Goal: Information Seeking & Learning: Understand process/instructions

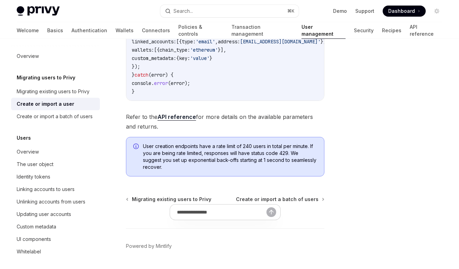
scroll to position [218, 0]
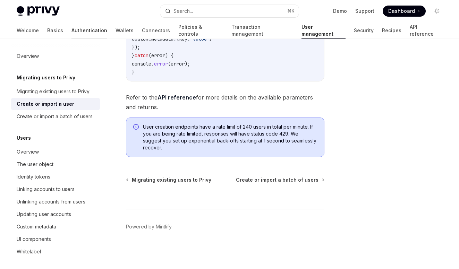
click at [72, 32] on link "Authentication" at bounding box center [90, 30] width 36 height 17
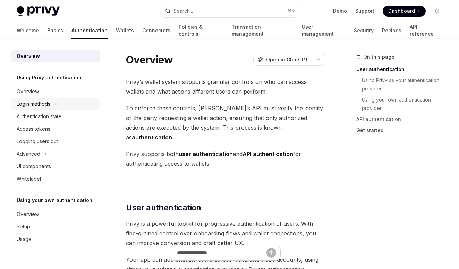
click at [47, 102] on div "Login methods" at bounding box center [34, 104] width 34 height 8
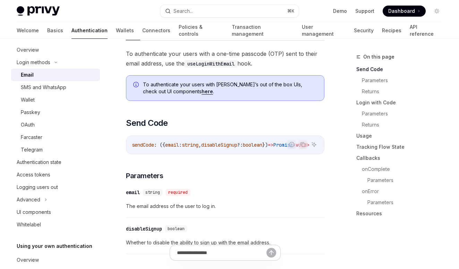
scroll to position [154, 0]
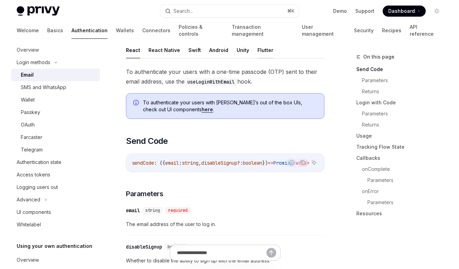
click at [264, 51] on button "Flutter" at bounding box center [266, 50] width 16 height 16
type textarea "*"
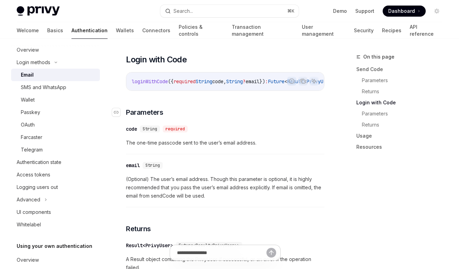
scroll to position [487, 0]
